Goal: Find specific page/section: Find specific page/section

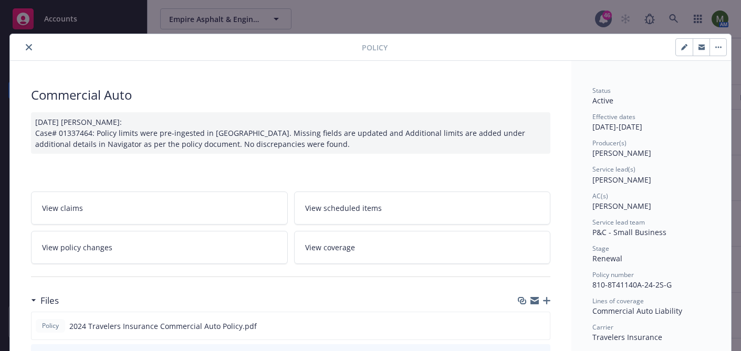
click at [30, 47] on icon "close" at bounding box center [29, 47] width 6 height 6
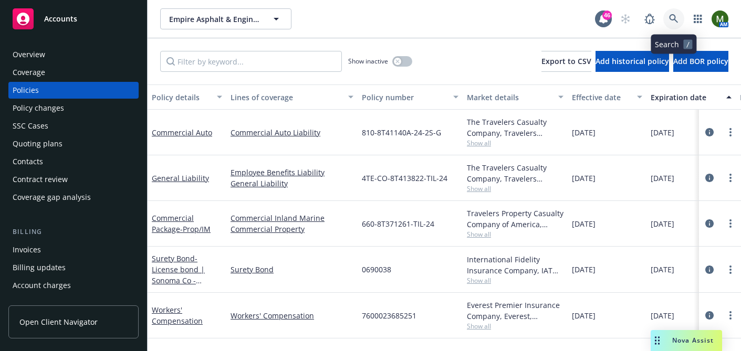
click at [668, 10] on link at bounding box center [673, 18] width 21 height 21
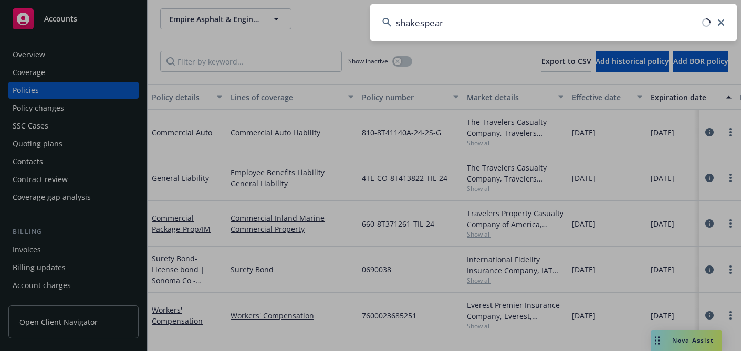
type input "shakespeare"
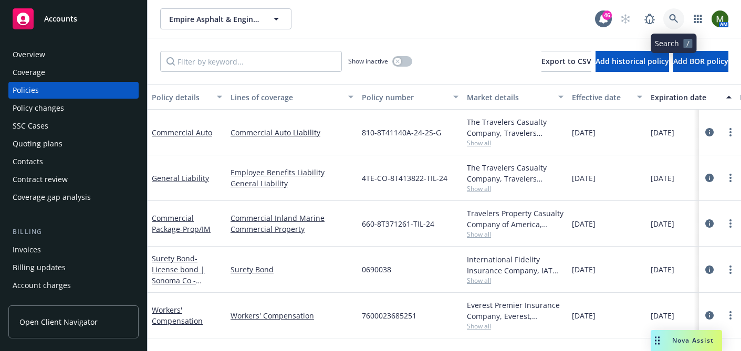
click at [676, 21] on icon at bounding box center [673, 18] width 9 height 9
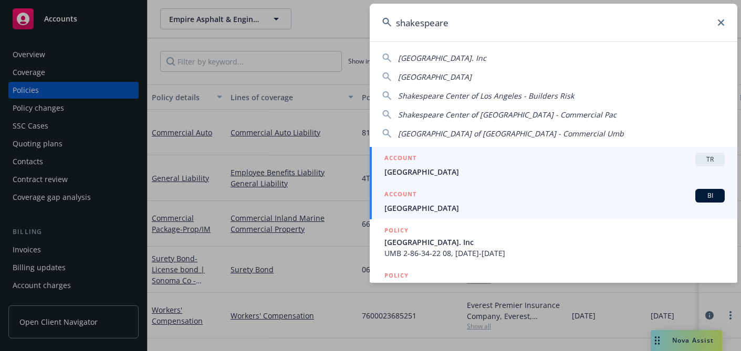
type input "shakespeare"
click at [485, 194] on div "ACCOUNT BI" at bounding box center [554, 196] width 340 height 14
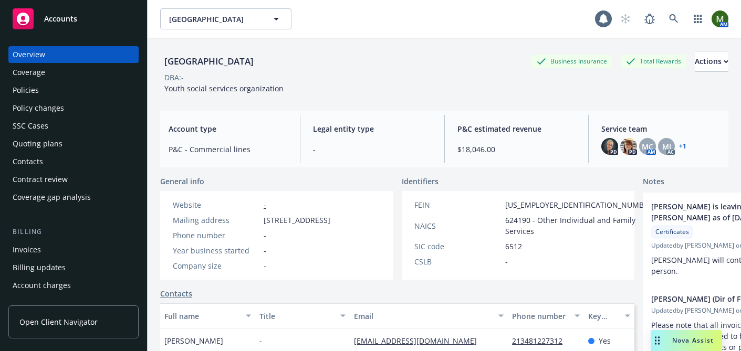
click at [90, 94] on div "Policies" at bounding box center [74, 90] width 122 height 17
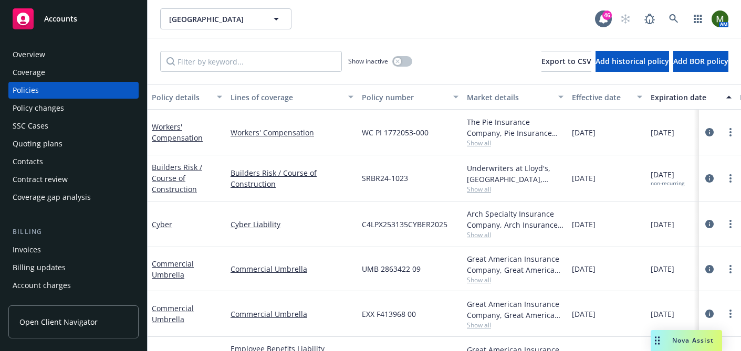
click at [36, 245] on div "Invoices" at bounding box center [27, 249] width 28 height 17
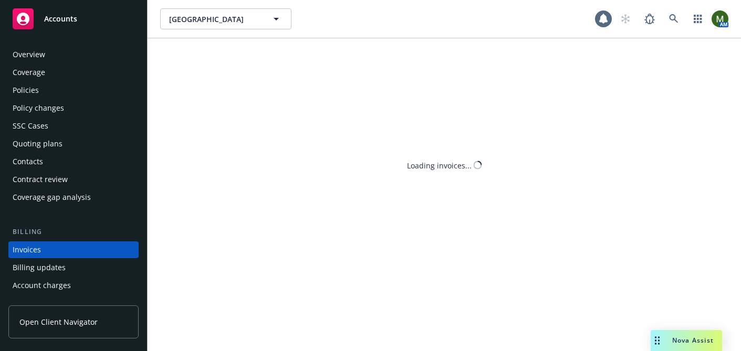
scroll to position [57, 0]
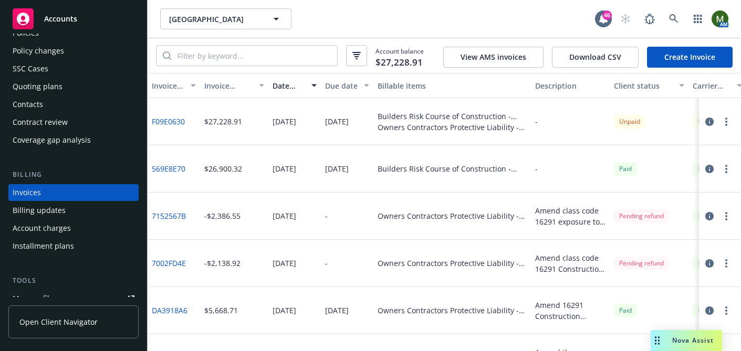
click at [173, 123] on link "F09E0630" at bounding box center [168, 121] width 33 height 11
click at [672, 8] on link at bounding box center [673, 18] width 21 height 21
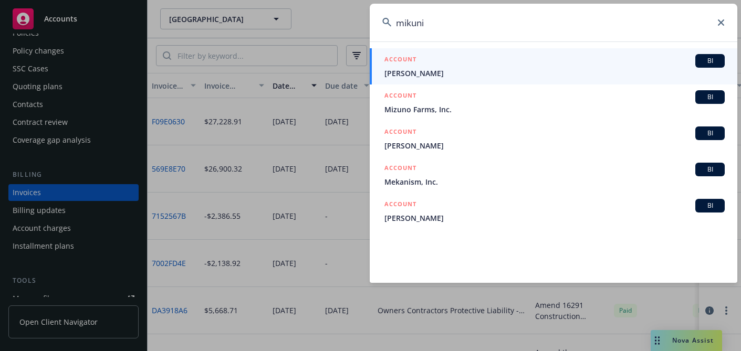
click at [554, 17] on input "mikuni" at bounding box center [553, 23] width 367 height 38
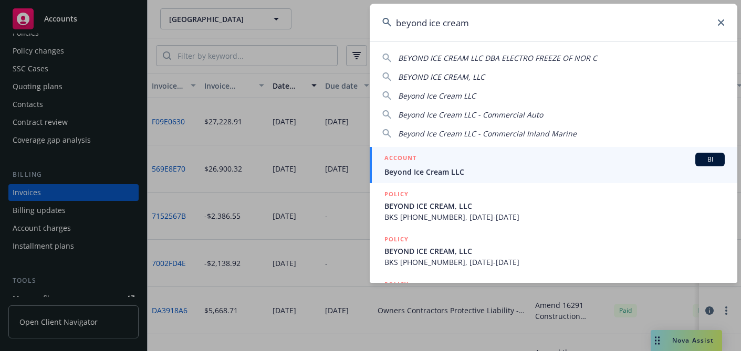
type input "beyond ice cream"
click at [432, 153] on div "ACCOUNT BI" at bounding box center [554, 160] width 340 height 14
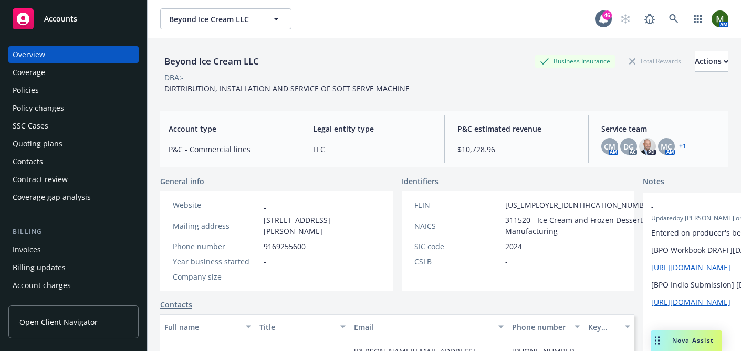
click at [69, 94] on div "Policies" at bounding box center [74, 90] width 122 height 17
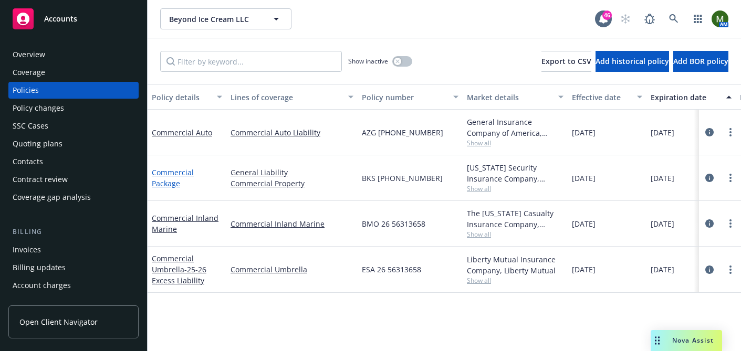
click at [173, 171] on link "Commercial Package" at bounding box center [173, 177] width 42 height 21
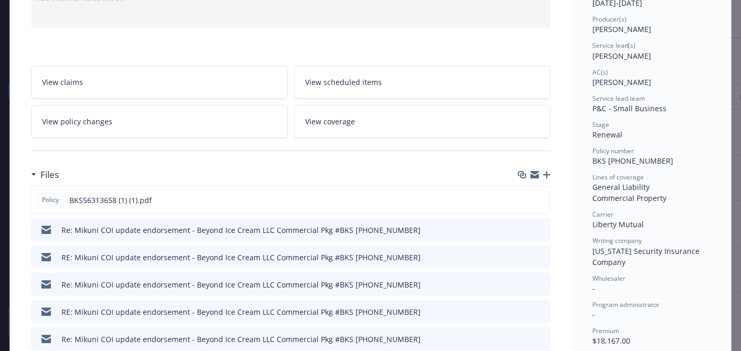
scroll to position [136, 0]
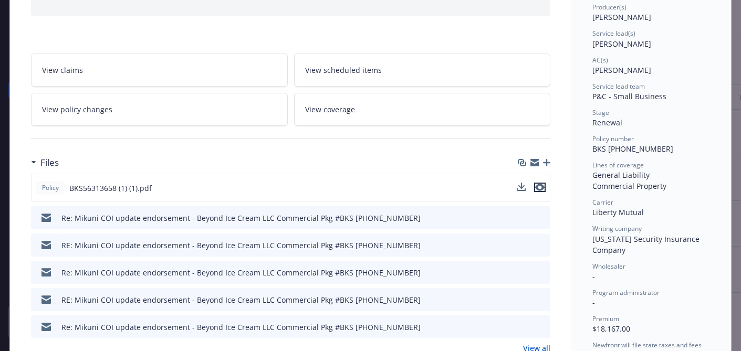
click at [543, 187] on icon "preview file" at bounding box center [539, 187] width 9 height 7
